Goal: Transaction & Acquisition: Download file/media

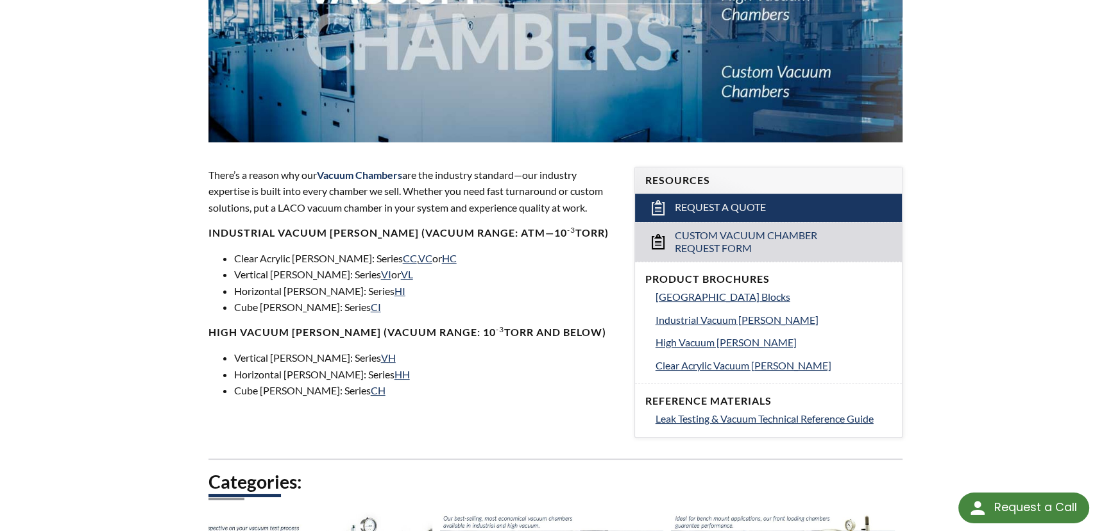
scroll to position [291, 0]
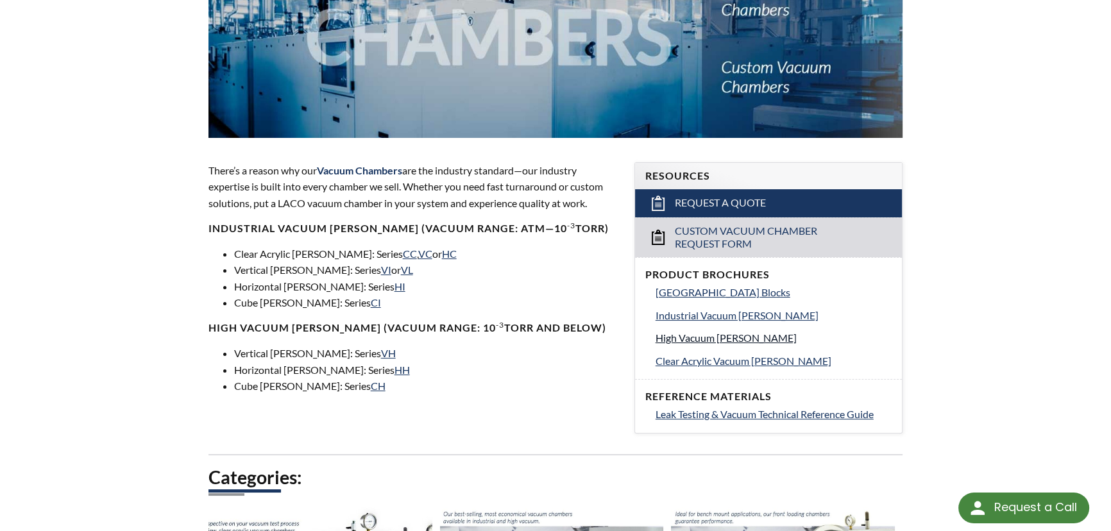
click at [753, 338] on span "High Vacuum [PERSON_NAME]" at bounding box center [725, 338] width 141 height 12
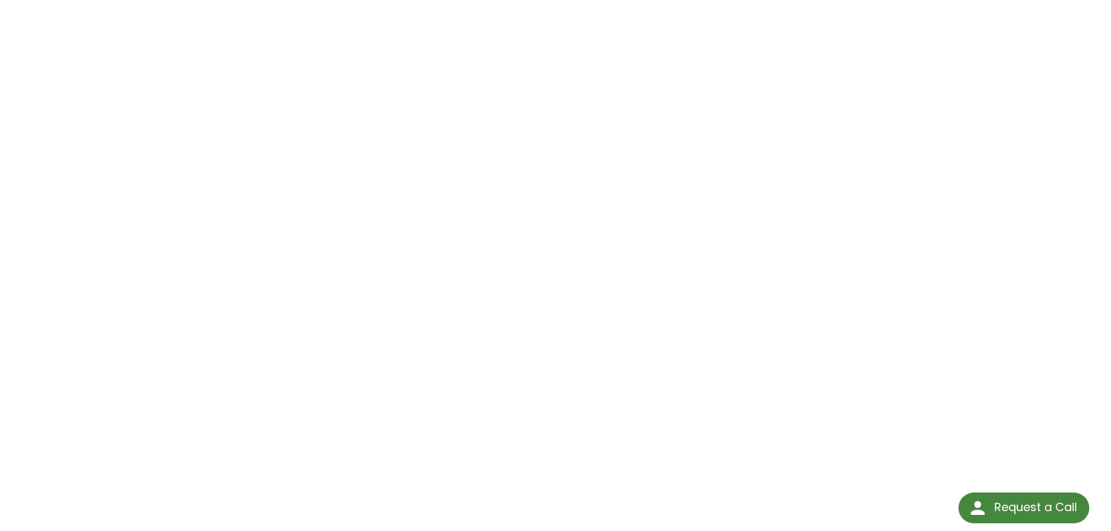
scroll to position [116, 0]
click at [958, 134] on div "High Vacuum Chambers Click Here To Download" at bounding box center [555, 275] width 821 height 617
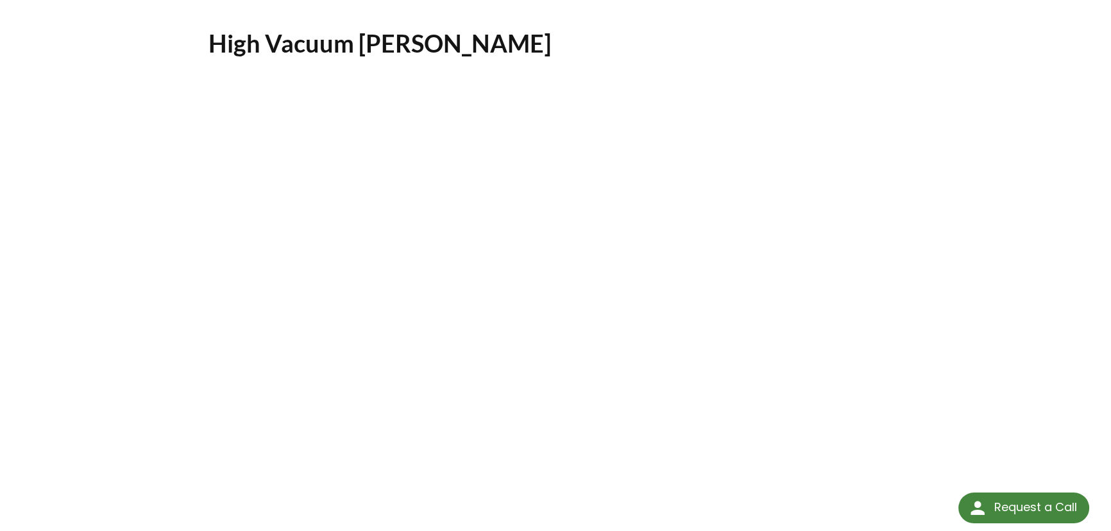
scroll to position [0, 0]
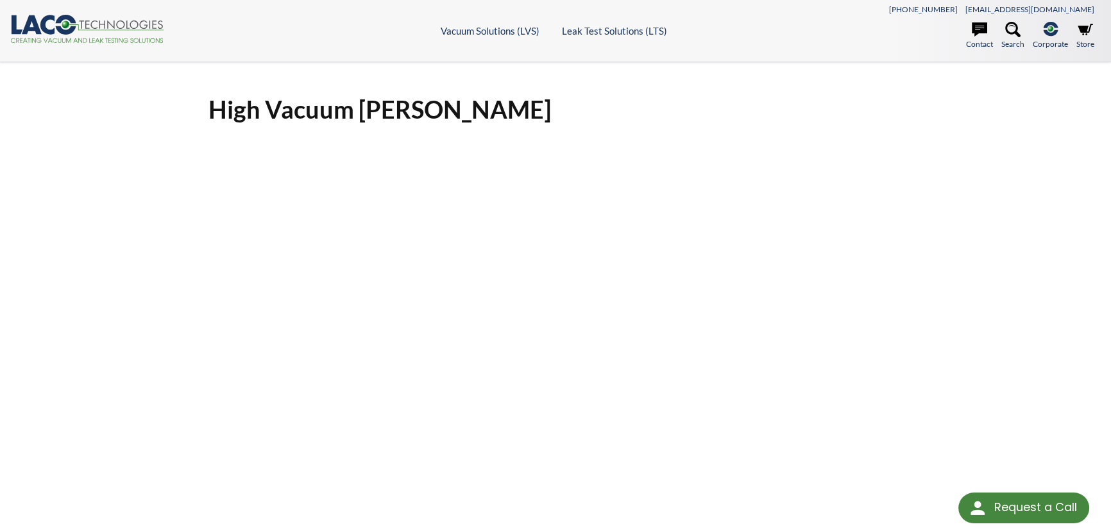
click at [147, 305] on div "High Vacuum Chambers Click Here To Download" at bounding box center [555, 391] width 821 height 617
